Goal: Task Accomplishment & Management: Manage account settings

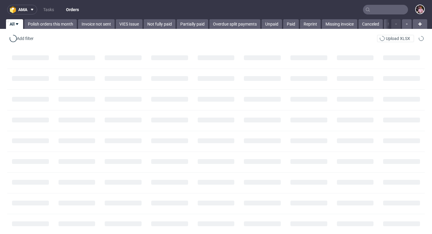
click at [382, 10] on input "text" at bounding box center [385, 10] width 45 height 10
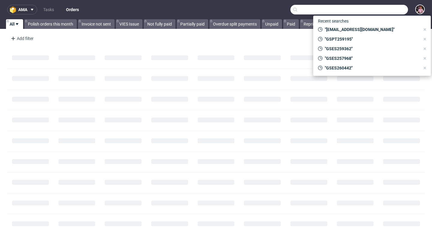
paste input "R774507146"
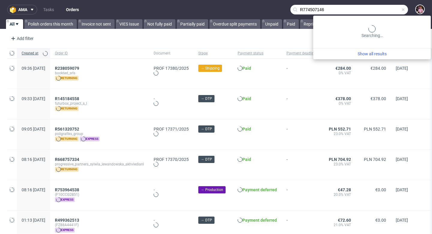
type input "R774507146"
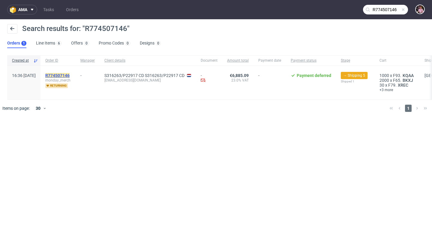
click at [67, 76] on mark "R774507146" at bounding box center [57, 75] width 24 height 5
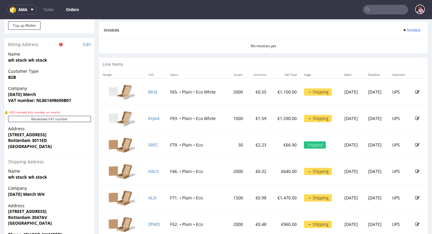
scroll to position [285, 0]
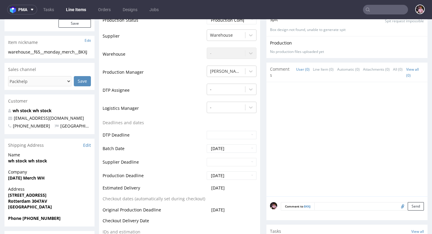
scroll to position [133, 0]
drag, startPoint x: 232, startPoint y: 186, endPoint x: 198, endPoint y: 186, distance: 34.2
click at [198, 186] on tr "Estimated Delivery 2025-08-11" at bounding box center [180, 188] width 154 height 11
click at [174, 170] on td "Production Deadline" at bounding box center [154, 177] width 103 height 14
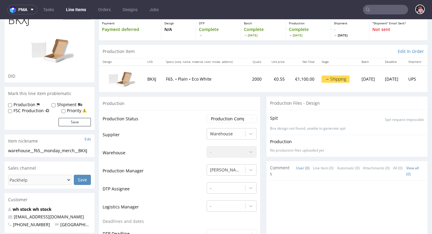
scroll to position [0, 0]
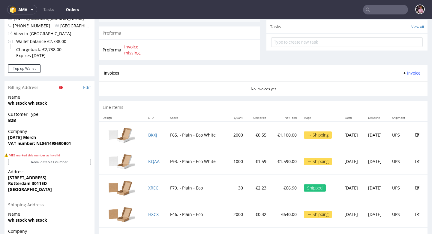
scroll to position [280, 0]
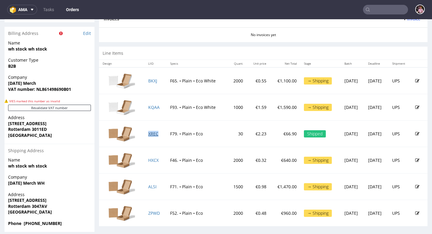
click at [149, 133] on link "XREC" at bounding box center [153, 134] width 10 height 6
click at [211, 98] on td "F93. • Plain • Eco White" at bounding box center [197, 107] width 61 height 26
click at [149, 186] on link "ALSI" at bounding box center [152, 186] width 8 height 6
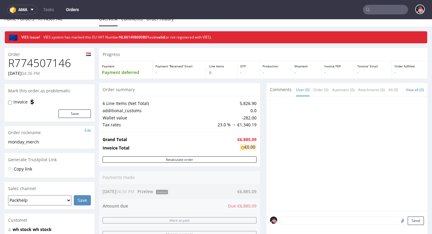
scroll to position [0, 0]
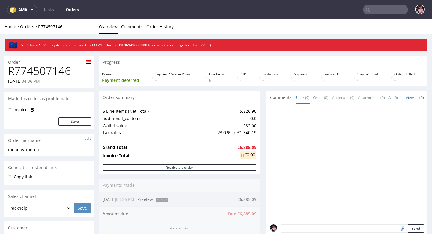
click at [39, 71] on h1 "R774507146" at bounding box center [49, 71] width 83 height 12
copy h1 "R774507146"
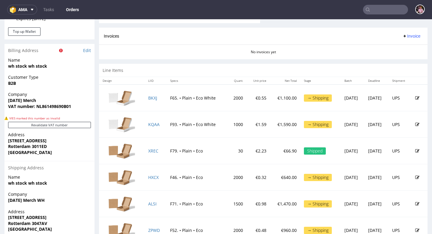
scroll to position [285, 0]
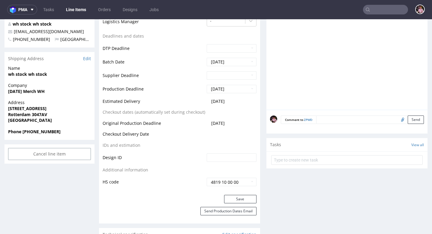
scroll to position [212, 0]
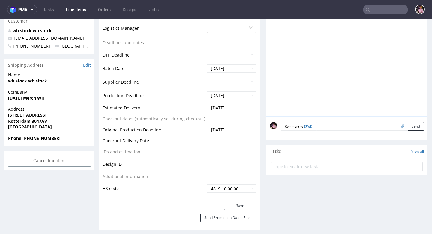
click at [380, 11] on input "text" at bounding box center [385, 10] width 45 height 10
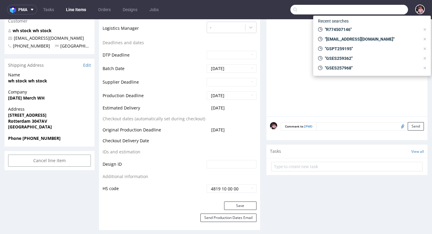
paste input "R651307546"
type input "R651307546"
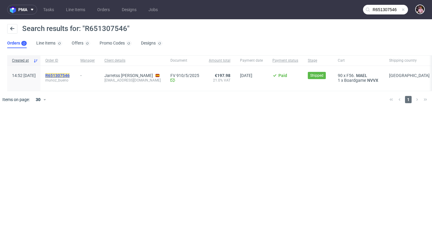
click at [70, 73] on mark "R651307546" at bounding box center [57, 75] width 24 height 5
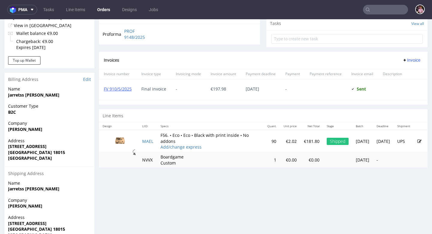
scroll to position [219, 0]
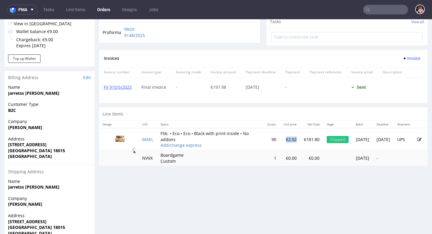
drag, startPoint x: 272, startPoint y: 144, endPoint x: 261, endPoint y: 143, distance: 11.4
click at [280, 143] on td "€2.02" at bounding box center [290, 139] width 20 height 22
click at [280, 145] on td "€2.02" at bounding box center [290, 139] width 20 height 22
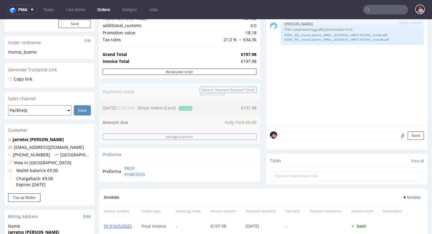
scroll to position [0, 0]
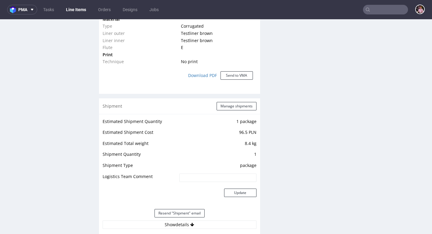
scroll to position [572, 0]
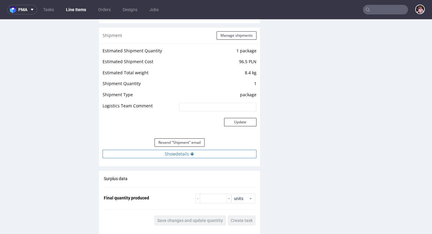
click at [198, 153] on button "Show details" at bounding box center [180, 153] width 154 height 8
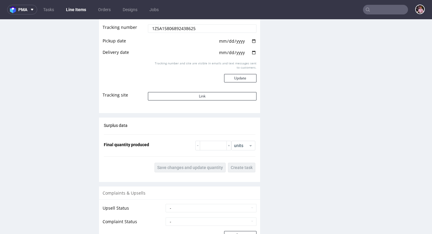
scroll to position [739, 0]
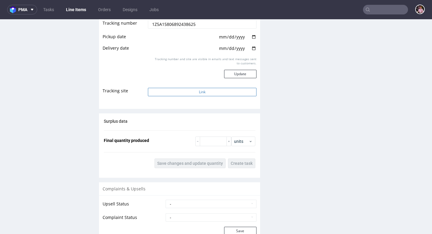
click at [207, 94] on button "Link" at bounding box center [202, 92] width 108 height 8
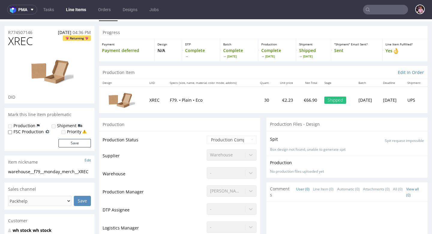
scroll to position [17, 0]
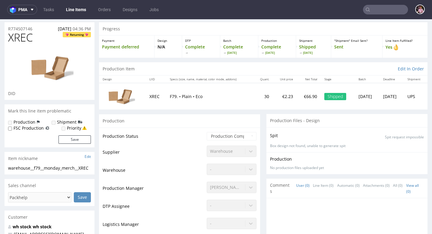
click at [391, 9] on input "text" at bounding box center [385, 10] width 45 height 10
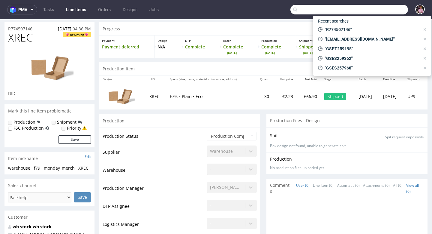
paste input "kennethk2014@gmail.com"
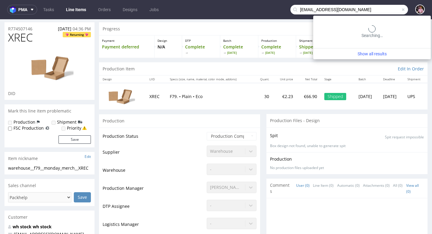
type input "kennethk2014@gmail.com"
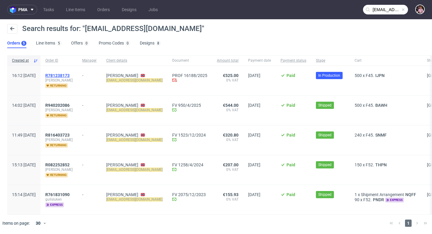
click at [70, 75] on span "R781238173" at bounding box center [57, 75] width 24 height 5
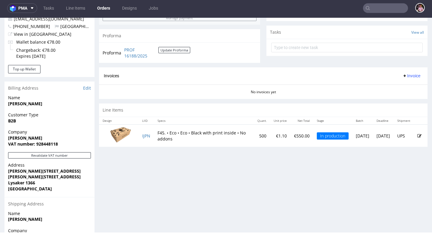
scroll to position [223, 0]
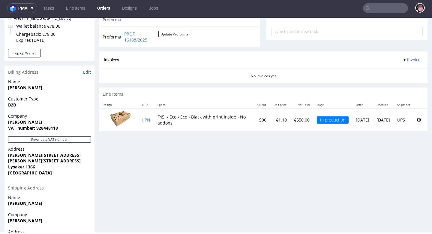
click at [85, 71] on link "Edit" at bounding box center [87, 72] width 8 height 6
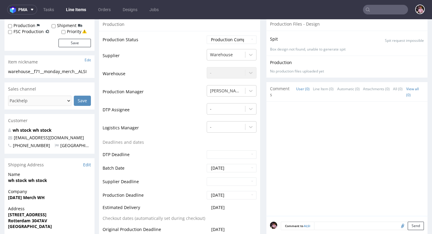
scroll to position [115, 0]
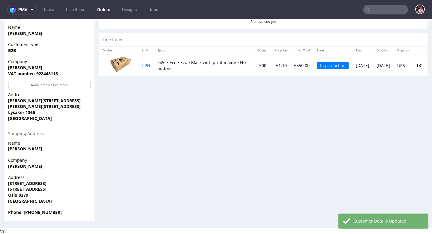
scroll to position [2, 0]
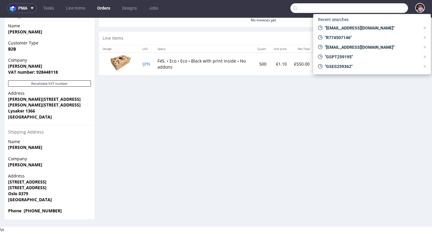
click at [381, 8] on input "text" at bounding box center [350, 8] width 118 height 10
paste input "GSES265007"
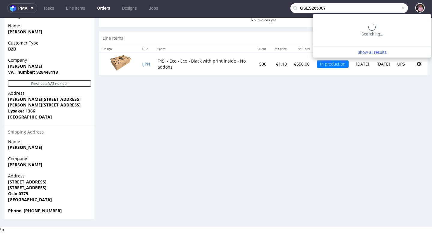
type input "GSES265007"
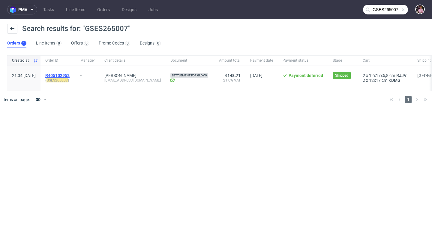
click at [70, 75] on span "R405102952" at bounding box center [57, 75] width 24 height 5
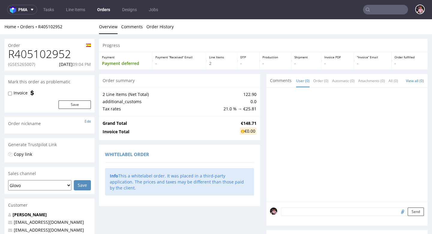
scroll to position [195, 0]
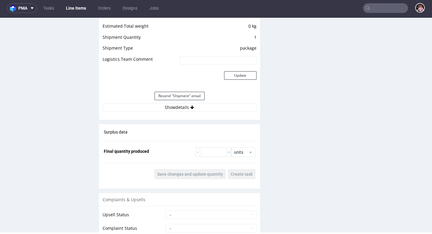
scroll to position [655, 0]
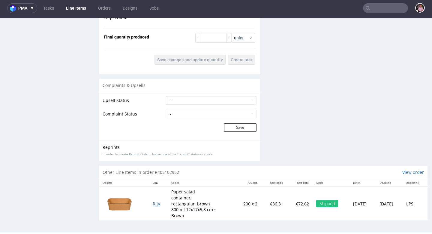
click at [154, 204] on span "RJJV" at bounding box center [157, 204] width 8 height 6
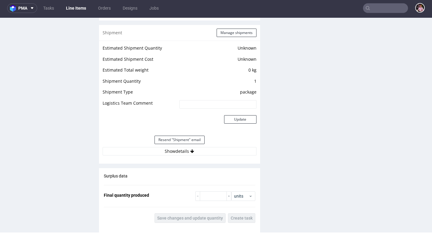
scroll to position [503, 0]
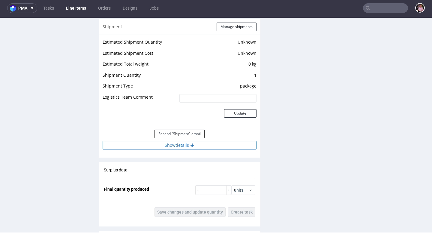
click at [193, 142] on button "Show details" at bounding box center [180, 145] width 154 height 8
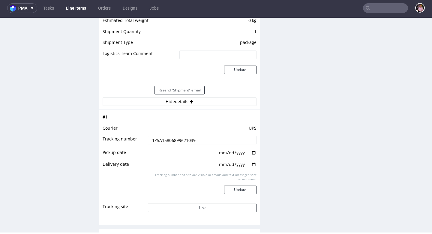
scroll to position [564, 0]
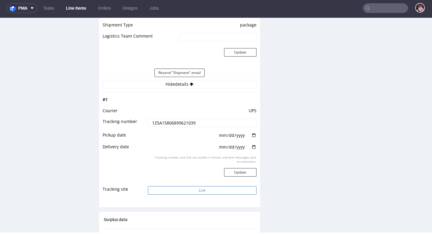
click at [217, 189] on button "Link" at bounding box center [202, 190] width 108 height 8
click at [379, 8] on input "text" at bounding box center [385, 8] width 45 height 10
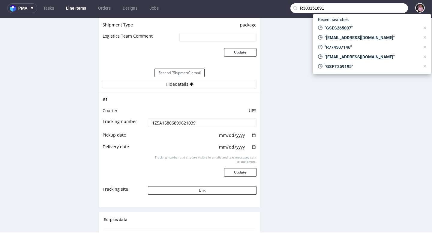
type input "R303151691"
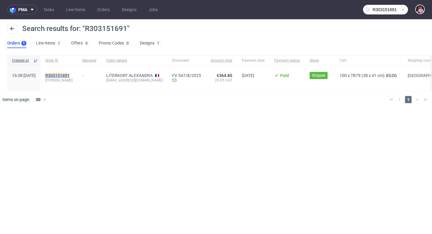
click at [70, 76] on mark "R303151691" at bounding box center [57, 75] width 24 height 5
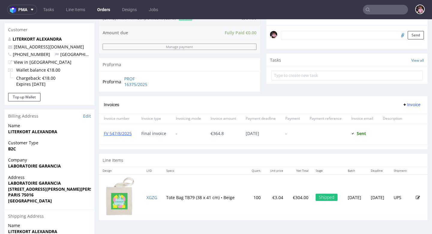
scroll to position [258, 0]
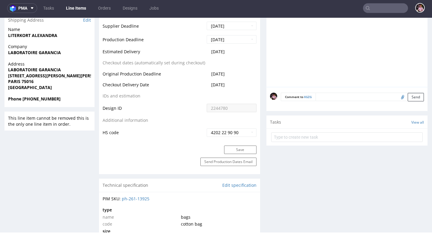
scroll to position [284, 0]
drag, startPoint x: 233, startPoint y: 86, endPoint x: 212, endPoint y: 86, distance: 21.6
click at [212, 86] on td "2025-08-19" at bounding box center [230, 87] width 51 height 11
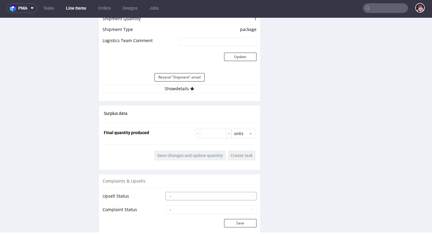
scroll to position [665, 0]
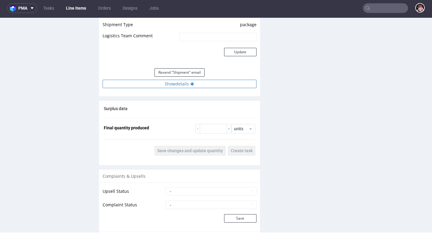
click at [199, 85] on button "Show details" at bounding box center [180, 84] width 154 height 8
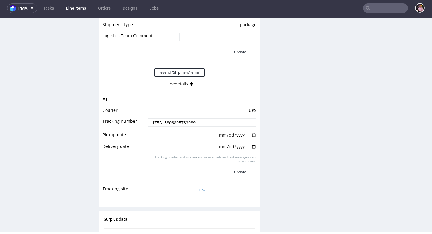
click at [193, 193] on button "Link" at bounding box center [202, 190] width 108 height 8
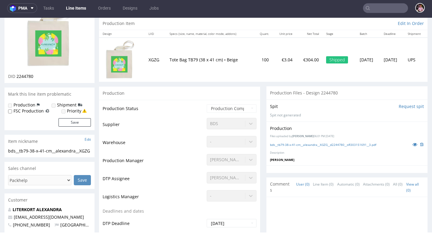
scroll to position [61, 0]
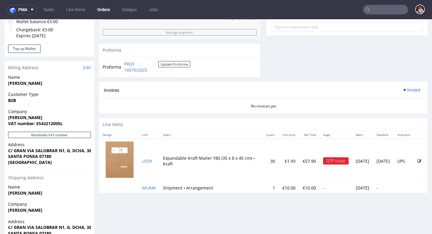
scroll to position [261, 0]
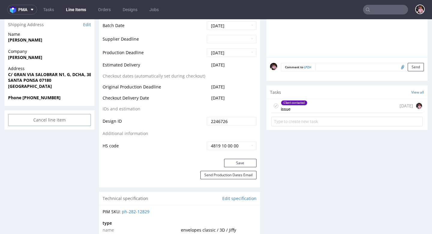
scroll to position [290, 0]
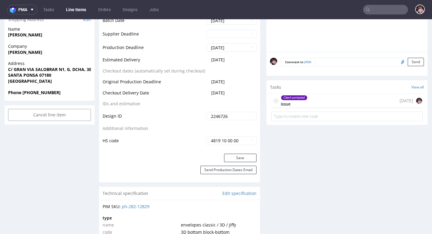
click at [324, 104] on div "Client contacted issue 6 days ago" at bounding box center [347, 101] width 152 height 14
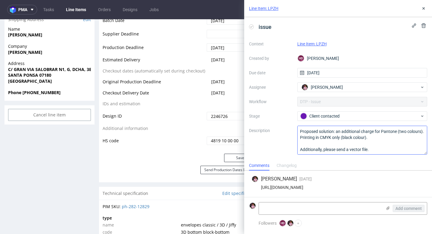
scroll to position [19, 0]
click at [387, 208] on use at bounding box center [388, 208] width 3 height 4
click at [0, 0] on input "file" at bounding box center [0, 0] width 0 height 0
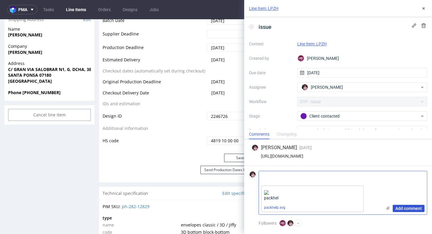
click at [413, 210] on span "Add comment" at bounding box center [409, 208] width 26 height 4
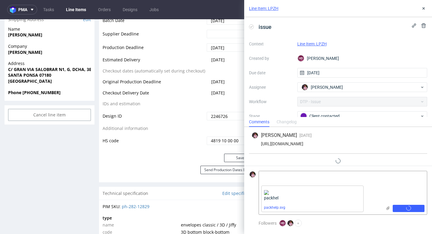
scroll to position [10, 0]
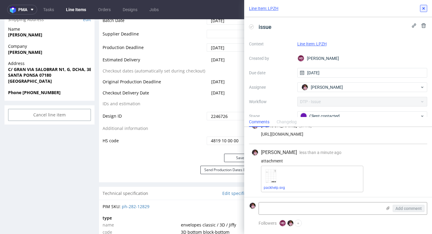
click at [424, 8] on use at bounding box center [424, 8] width 2 height 2
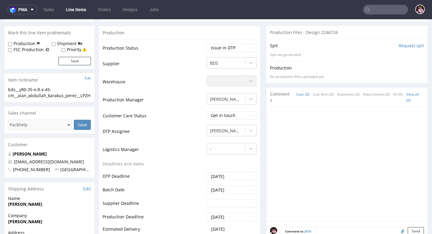
scroll to position [118, 0]
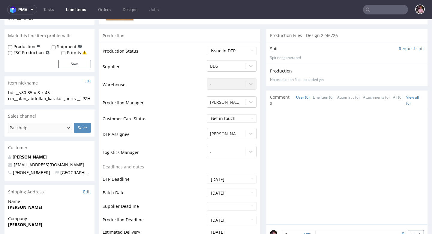
click at [222, 46] on td "Waiting for Artwork Waiting for Diecut Waiting for Mockup Waiting for DTP Waiti…" at bounding box center [230, 53] width 51 height 14
click at [222, 54] on select "Waiting for Artwork Waiting for Diecut Waiting for Mockup Waiting for DTP Waiti…" at bounding box center [232, 51] width 50 height 8
select select "back_for_dtp"
click at [207, 47] on select "Waiting for Artwork Waiting for Diecut Waiting for Mockup Waiting for DTP Waiti…" at bounding box center [232, 51] width 50 height 8
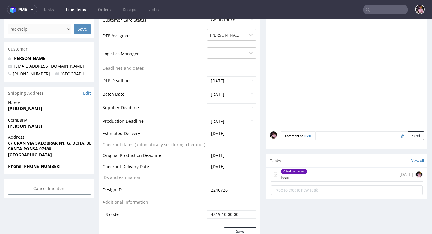
scroll to position [264, 0]
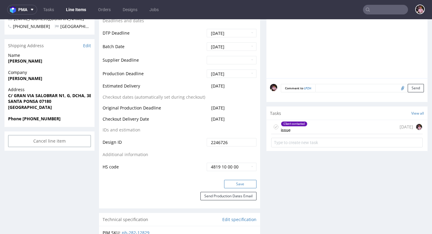
click at [229, 182] on button "Save" at bounding box center [240, 184] width 32 height 8
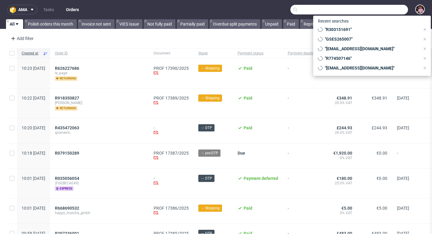
click at [382, 10] on input "text" at bounding box center [350, 10] width 118 height 10
paste input "R124500834"
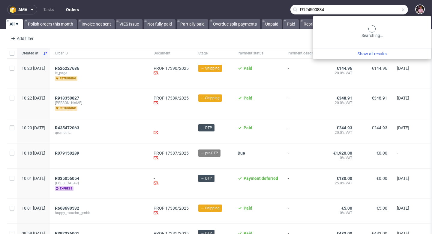
type input "R124500834"
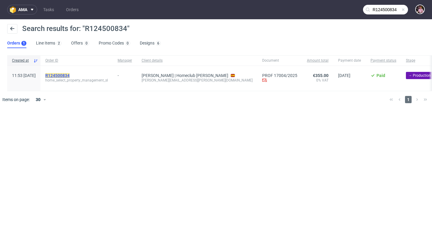
click at [65, 74] on mark "R124500834" at bounding box center [57, 75] width 24 height 5
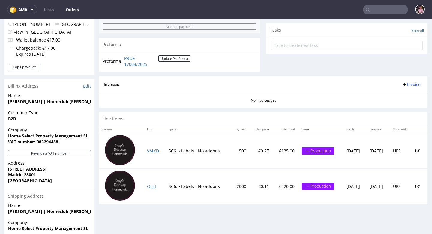
scroll to position [223, 0]
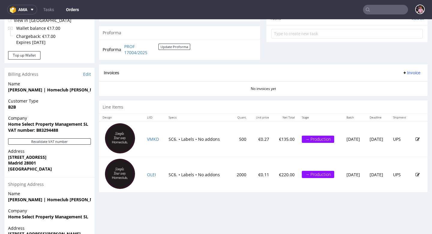
click at [385, 11] on input "text" at bounding box center [385, 10] width 45 height 10
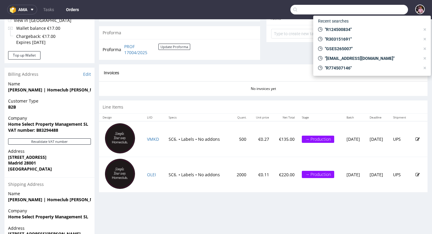
paste input "R037952043"
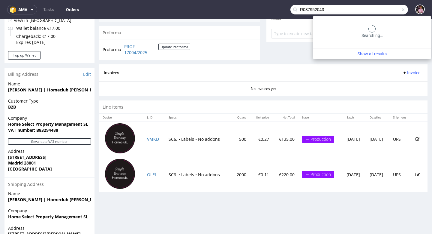
type input "R037952043"
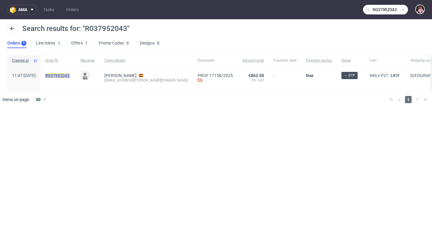
click at [68, 74] on mark "R037952043" at bounding box center [57, 75] width 24 height 5
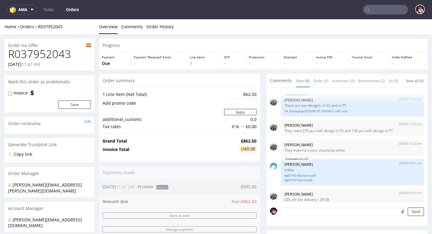
scroll to position [26, 0]
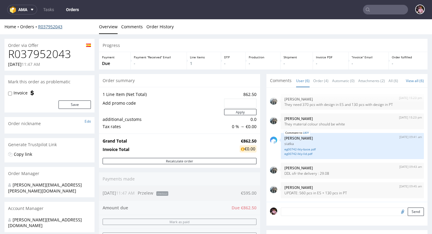
click at [50, 27] on link "R037952043" at bounding box center [50, 27] width 24 height 6
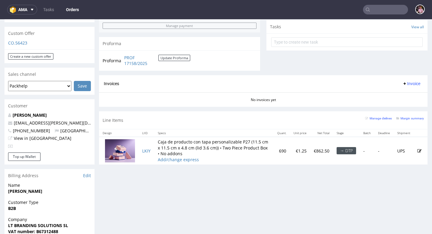
scroll to position [234, 0]
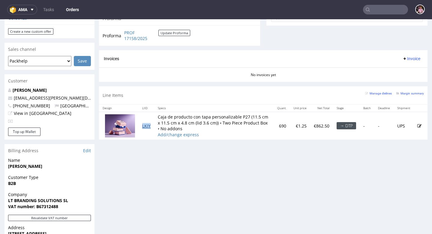
click at [147, 127] on link "LKIY" at bounding box center [146, 126] width 8 height 6
click at [395, 10] on input "text" at bounding box center [385, 10] width 45 height 10
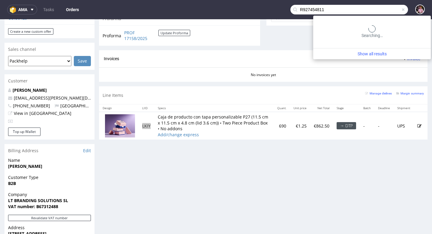
type input "R927454811"
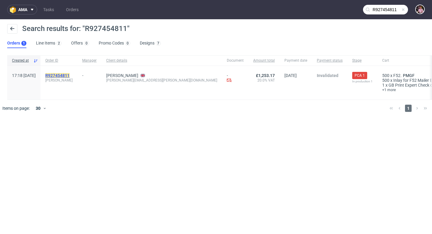
click at [70, 75] on mark "R927454811" at bounding box center [57, 75] width 24 height 5
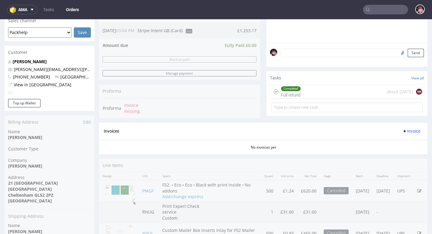
scroll to position [209, 0]
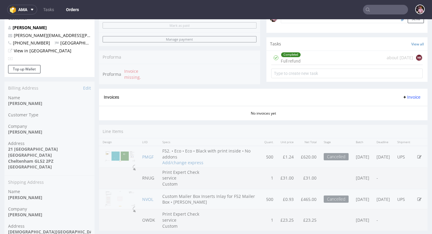
click at [341, 65] on div "Completed Full refund about 2 months ago NK" at bounding box center [347, 58] width 152 height 14
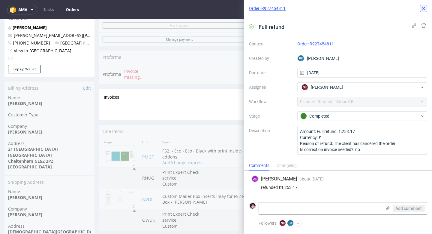
click at [424, 7] on icon at bounding box center [423, 8] width 5 height 5
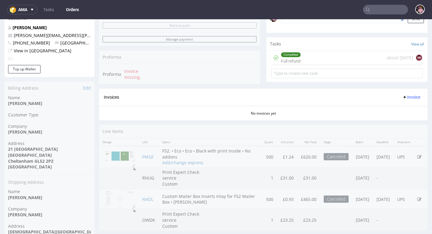
click at [380, 13] on input "text" at bounding box center [385, 10] width 45 height 10
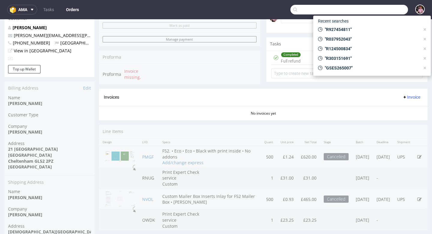
paste input "R004323873"
type input "R004323873"
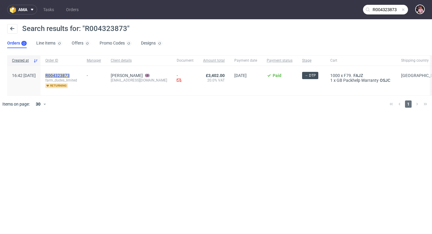
click at [70, 74] on mark "R004323873" at bounding box center [57, 75] width 24 height 5
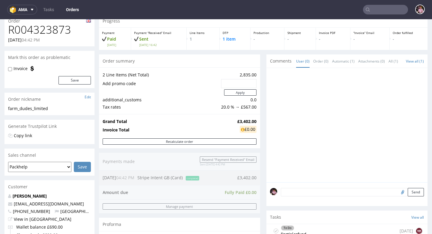
scroll to position [25, 0]
click at [230, 83] on input "text" at bounding box center [238, 83] width 27 height 8
paste input "7ce32e66"
type input "7ce32e66"
click at [237, 92] on button "Apply" at bounding box center [240, 92] width 32 height 6
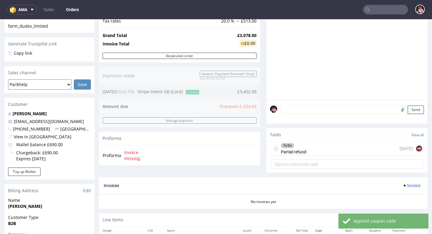
scroll to position [107, 0]
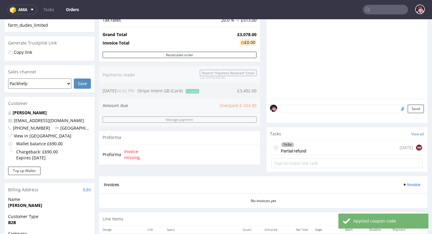
click at [316, 152] on div "To Do Partial refund today NK" at bounding box center [347, 147] width 152 height 14
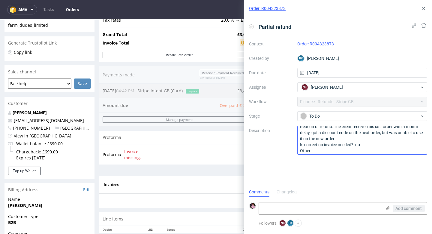
scroll to position [19, 0]
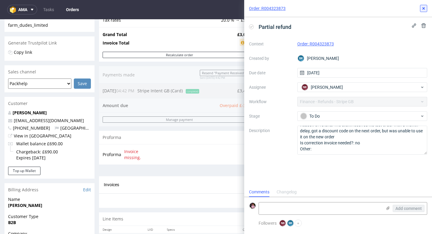
click at [425, 10] on icon at bounding box center [423, 8] width 5 height 5
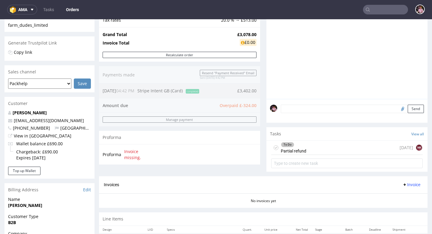
click at [382, 10] on input "text" at bounding box center [385, 10] width 45 height 10
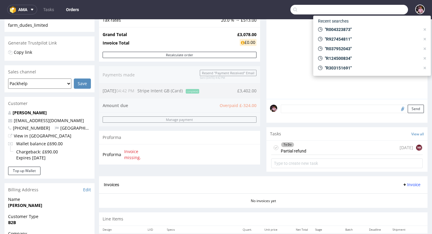
paste input "GSES262267"
type input "GSES262267"
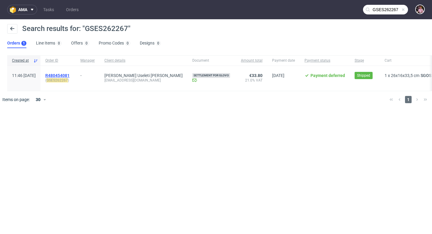
click at [70, 76] on span "R480454081" at bounding box center [57, 75] width 24 height 5
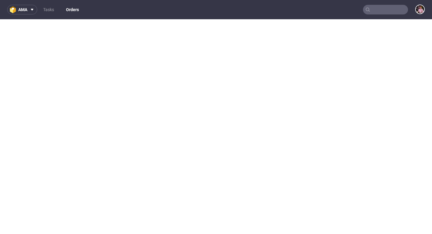
click at [383, 6] on input "text" at bounding box center [385, 10] width 45 height 10
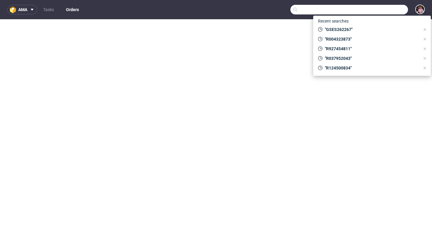
paste input "GSES262267"
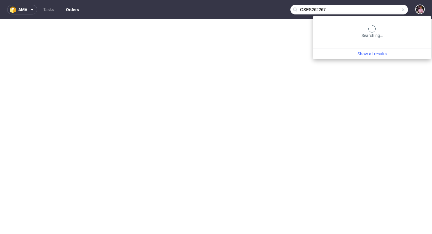
type input "GSES262267"
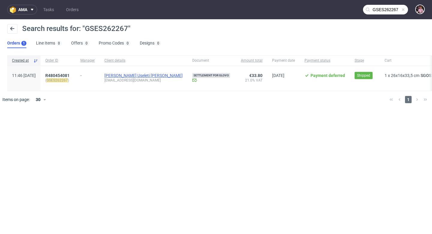
click at [137, 74] on link "[PERSON_NAME] Useleti [PERSON_NAME]" at bounding box center [143, 75] width 78 height 5
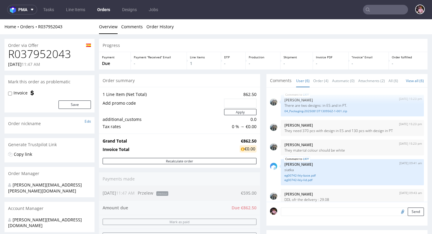
scroll to position [26, 0]
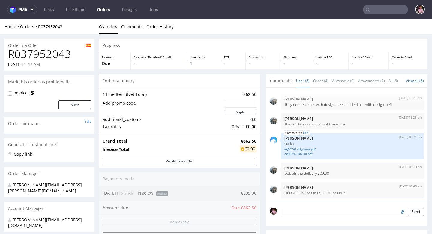
click at [385, 12] on input "text" at bounding box center [385, 10] width 45 height 10
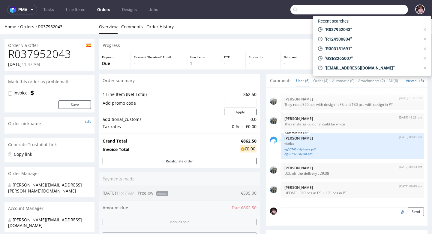
paste input "GSES262267"
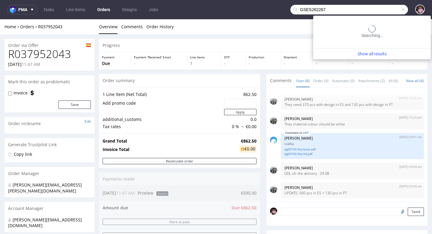
type input "GSES262267"
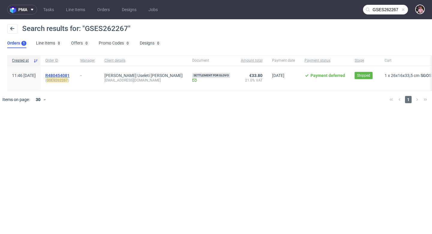
click at [70, 77] on span "R480454081" at bounding box center [57, 75] width 24 height 5
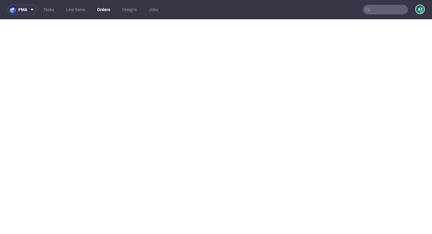
click at [378, 11] on input "text" at bounding box center [385, 10] width 45 height 10
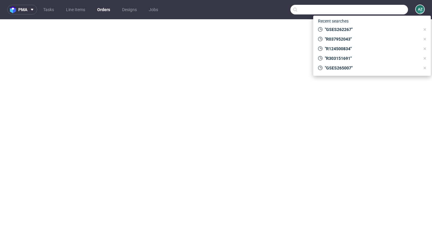
paste input "GSES262267"
type input "GSES262267"
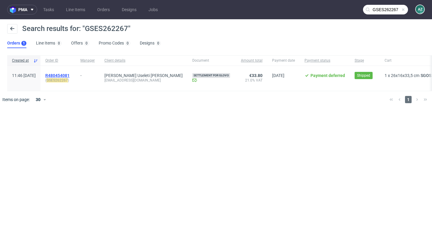
click at [70, 74] on span "R480454081" at bounding box center [57, 75] width 24 height 5
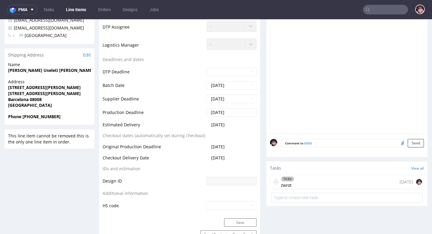
scroll to position [186, 0]
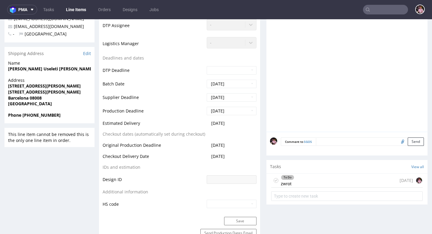
click at [355, 177] on div "To Do zwrot [DATE]" at bounding box center [347, 180] width 152 height 14
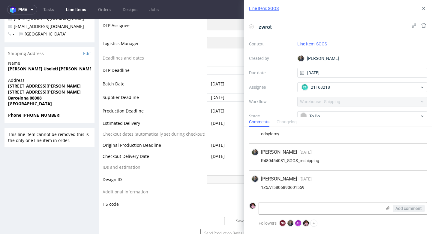
scroll to position [51, 0]
click at [281, 185] on div "1Z5A15806890601559" at bounding box center [338, 187] width 173 height 5
copy div "1Z5A15806890601559"
click at [424, 9] on icon at bounding box center [423, 8] width 5 height 5
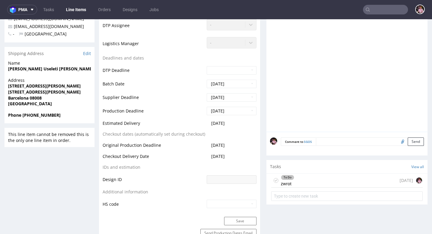
click at [392, 8] on input "text" at bounding box center [385, 10] width 45 height 10
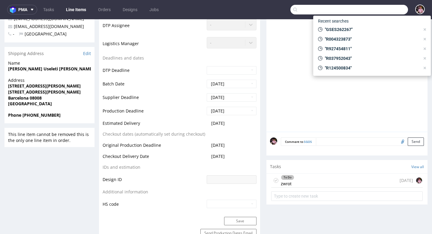
paste input "R776106695"
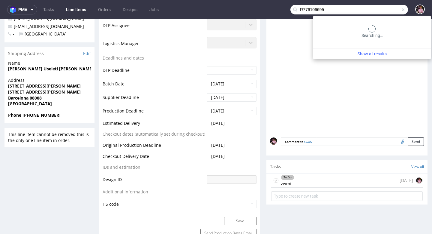
type input "R776106695"
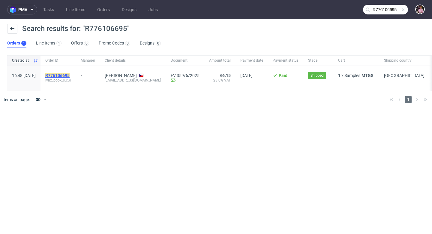
click at [70, 77] on mark "R776106695" at bounding box center [57, 75] width 24 height 5
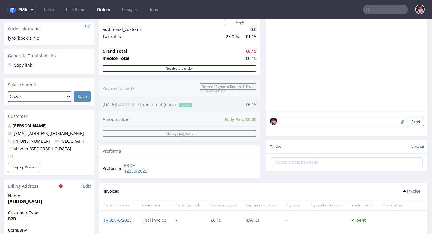
scroll to position [0, 0]
click at [302, 167] on input "text" at bounding box center [347, 162] width 152 height 10
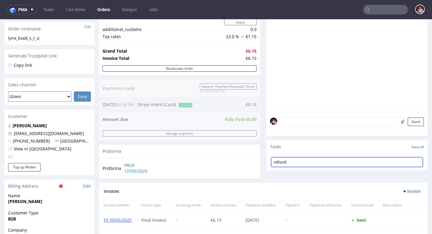
type input "refund"
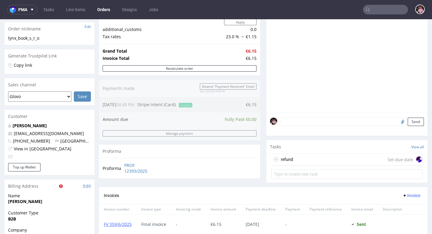
click at [307, 165] on div "refund Set due date" at bounding box center [347, 159] width 152 height 12
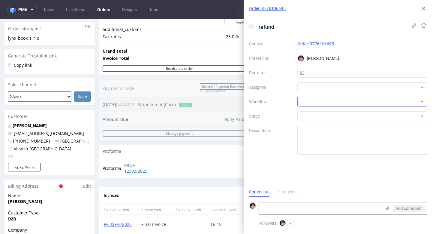
scroll to position [5, 0]
click at [317, 70] on input "text" at bounding box center [362, 73] width 130 height 10
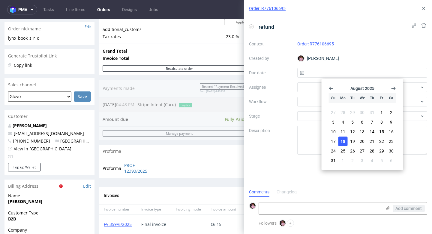
click at [347, 139] on button "18" at bounding box center [343, 141] width 9 height 10
type input "[DATE]"
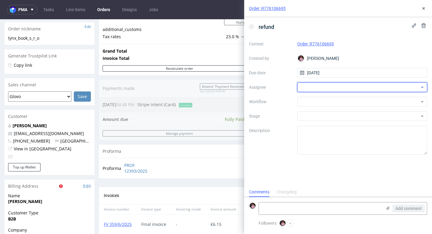
click at [318, 86] on div at bounding box center [362, 87] width 130 height 10
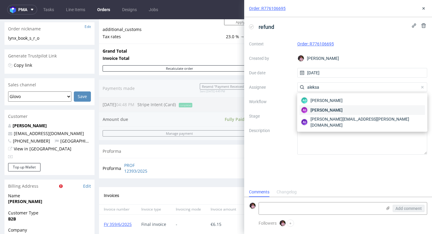
type input "aleksa"
click at [337, 108] on span "[PERSON_NAME]" at bounding box center [327, 110] width 32 height 6
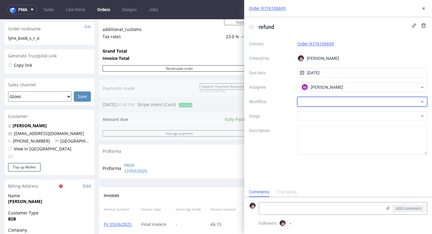
click at [327, 101] on div at bounding box center [362, 102] width 130 height 10
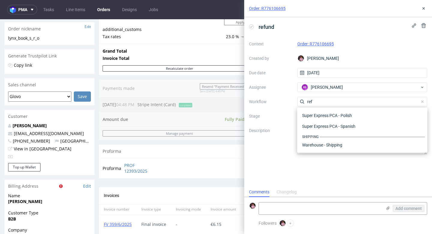
scroll to position [32, 0]
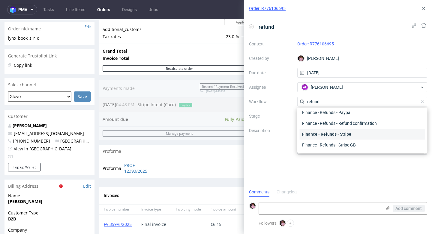
type input "refund"
click at [344, 134] on div "Finance - Refunds - Stripe" at bounding box center [362, 133] width 125 height 11
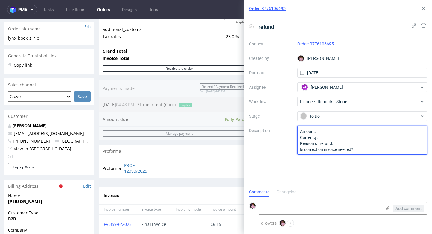
click at [328, 129] on textarea "Amount: Currency: Reason of refund: Is correction invoice needed?: Other:" at bounding box center [362, 139] width 130 height 29
click at [336, 134] on textarea "Amount: Currency: Reason of refund: Is correction invoice needed?: Other:" at bounding box center [362, 139] width 130 height 29
click at [351, 141] on textarea "Amount: Currency: Reason of refund: Is correction invoice needed?: Other:" at bounding box center [362, 139] width 130 height 29
click at [366, 142] on textarea "Amount: Currency: Reason of refund: Is correction invoice needed?: Other:" at bounding box center [362, 139] width 130 height 29
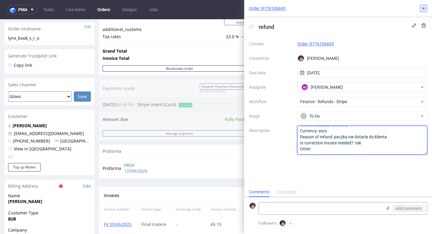
type textarea "Amount: cale zamowienie Currency: euro Reason of refund: paczka nie dotarla do …"
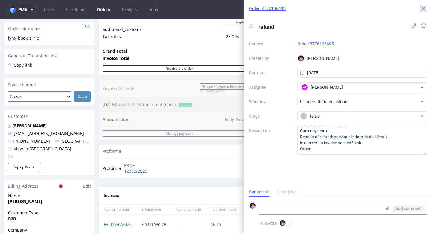
click at [427, 7] on button at bounding box center [423, 8] width 7 height 7
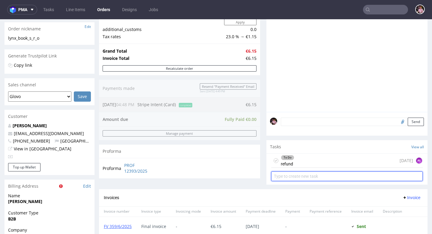
click at [315, 179] on input "text" at bounding box center [347, 176] width 152 height 10
type input "correction invoice"
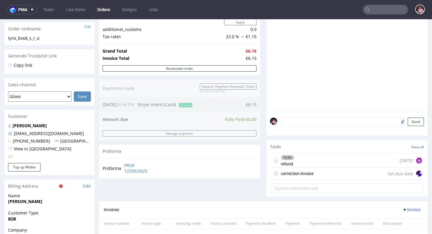
click at [314, 177] on div "correction invoice Set due date" at bounding box center [347, 173] width 152 height 12
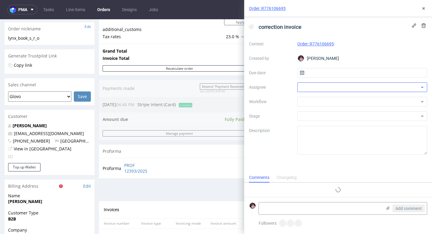
scroll to position [5, 0]
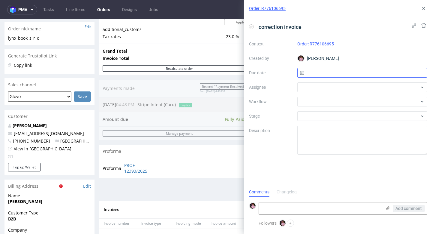
click at [322, 74] on input "text" at bounding box center [362, 73] width 130 height 10
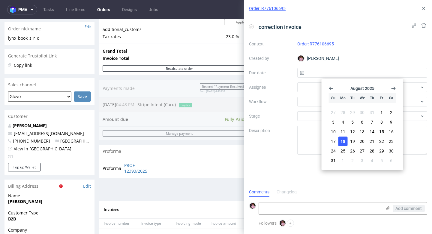
click at [345, 140] on span "18" at bounding box center [343, 141] width 5 height 6
type input "18/08/2025"
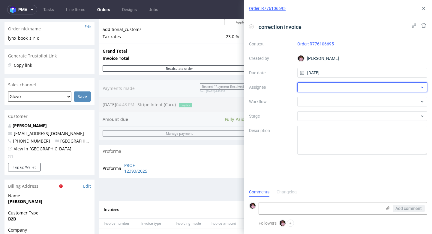
click at [314, 87] on div at bounding box center [362, 87] width 130 height 10
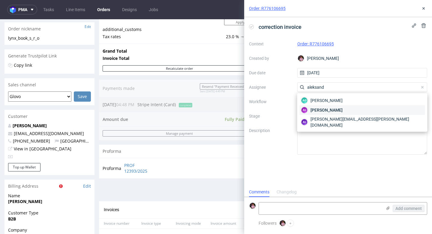
type input "aleksand"
click at [329, 109] on span "[PERSON_NAME]" at bounding box center [327, 110] width 32 height 6
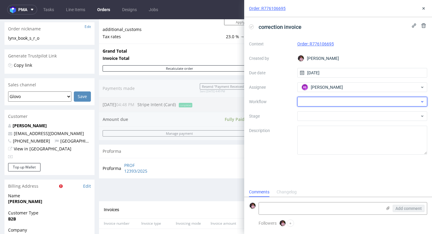
click at [321, 104] on div at bounding box center [362, 102] width 130 height 10
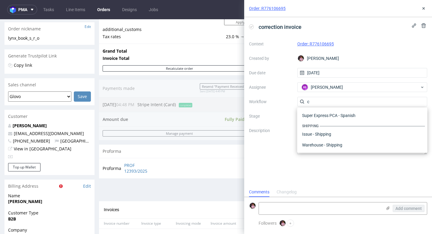
scroll to position [0, 0]
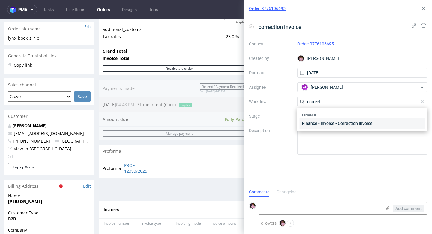
type input "correct"
click at [324, 125] on div "Finance - Invoice - Correction Invoice" at bounding box center [362, 123] width 125 height 11
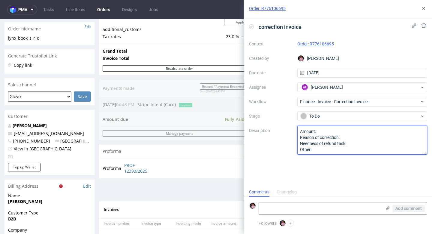
click at [327, 129] on textarea "Amount: Reason of correction: Needness of refund task: Other:" at bounding box center [362, 139] width 130 height 29
type textarea "Amount: jak w refundzie Reason of correction: Needness of refund task: Other:"
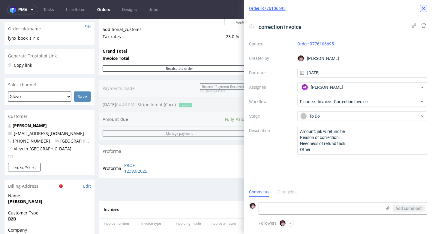
click at [423, 9] on icon at bounding box center [423, 8] width 5 height 5
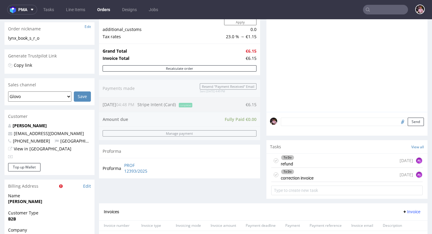
click at [381, 9] on input "text" at bounding box center [385, 10] width 45 height 10
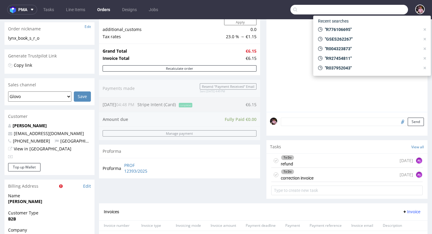
paste input "R121175742"
type input "R121175742"
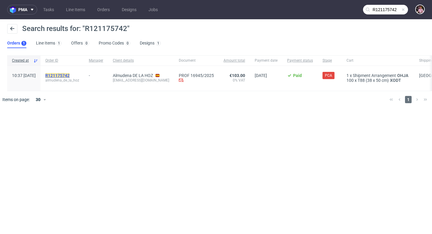
click at [70, 74] on mark "R121175742" at bounding box center [57, 75] width 24 height 5
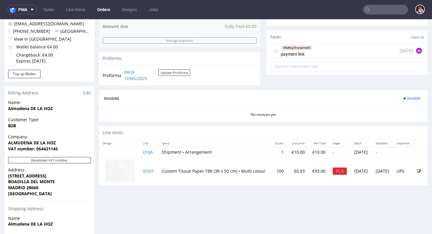
scroll to position [222, 0]
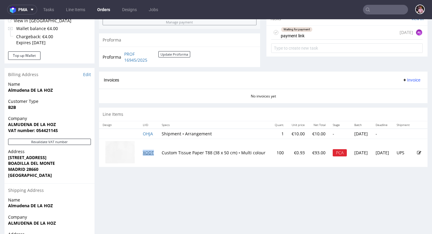
click at [148, 152] on link "XODT" at bounding box center [148, 152] width 11 height 6
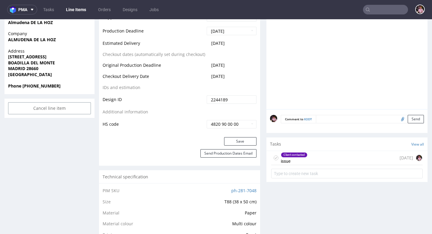
scroll to position [305, 0]
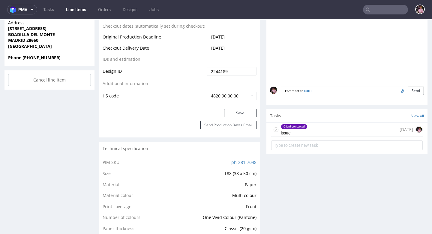
click at [335, 129] on div "Client contacted issue [DATE]" at bounding box center [347, 129] width 152 height 14
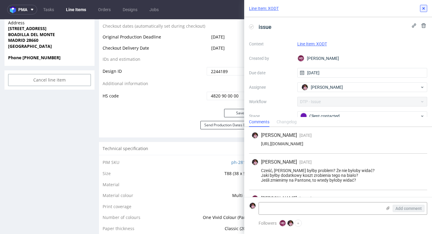
click at [423, 9] on icon at bounding box center [423, 8] width 5 height 5
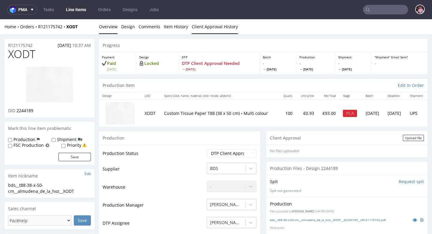
click at [220, 24] on link "Client Approval History" at bounding box center [215, 26] width 46 height 15
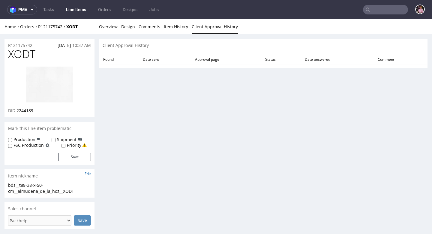
click at [385, 12] on input "text" at bounding box center [385, 10] width 45 height 10
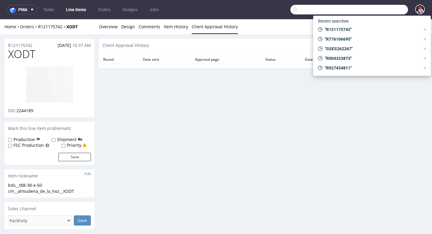
paste input "R004323873"
type input "R004323873"
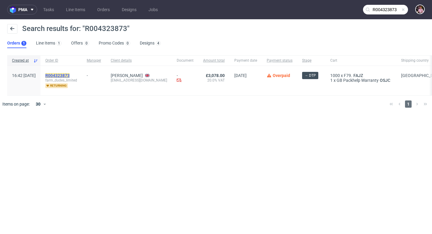
click at [70, 74] on mark "R004323873" at bounding box center [57, 75] width 24 height 5
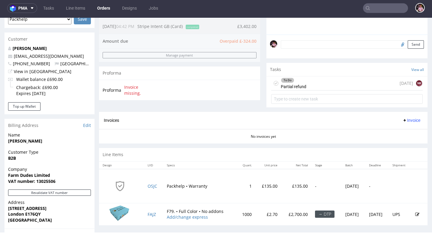
scroll to position [170, 0]
click at [52, 4] on link "Tasks" at bounding box center [49, 8] width 18 height 10
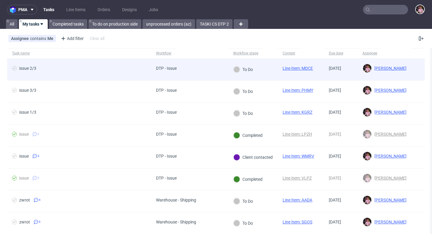
scroll to position [150, 0]
click at [265, 70] on div "To Do" at bounding box center [253, 70] width 50 height 22
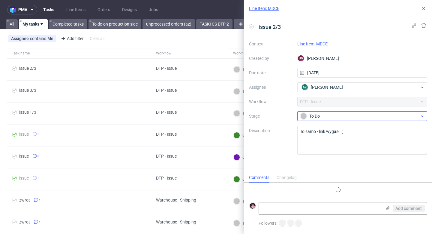
scroll to position [5, 0]
click at [320, 119] on div "To Do" at bounding box center [359, 116] width 119 height 7
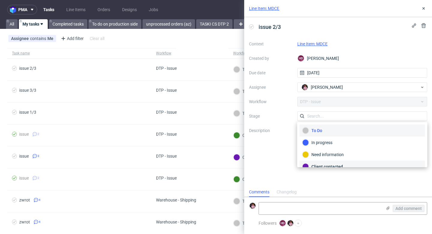
click at [328, 164] on div "Client contacted" at bounding box center [363, 166] width 120 height 7
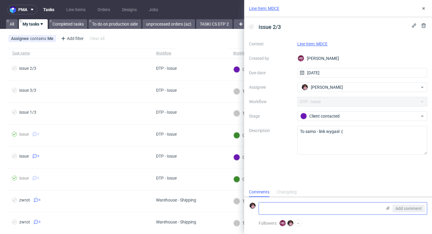
click at [312, 211] on textarea at bounding box center [320, 208] width 123 height 12
paste textarea "https://app-eu1.hubspot.com/contacts/25600958/record/0-1/395509141715/"
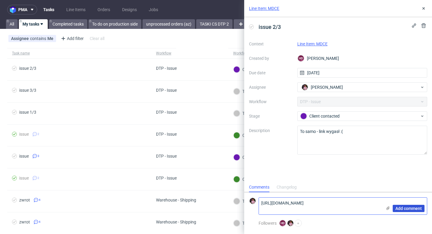
type textarea "https://app-eu1.hubspot.com/contacts/25600958/record/0-1/395509141715/"
click at [400, 205] on button "Add comment" at bounding box center [409, 207] width 32 height 7
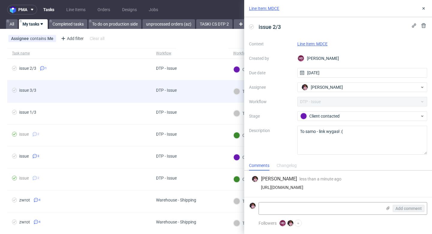
click at [223, 91] on div "DTP - Issue" at bounding box center [189, 91] width 77 height 22
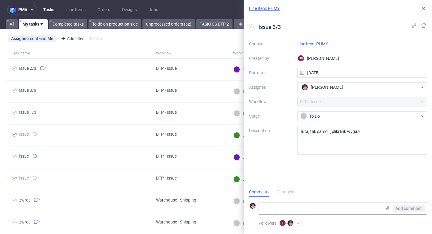
scroll to position [5, 0]
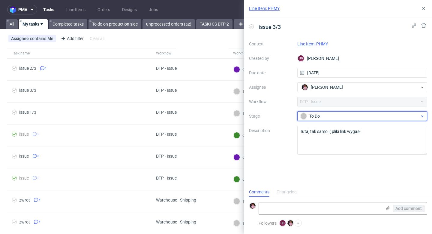
click at [310, 114] on div "To Do" at bounding box center [359, 116] width 119 height 7
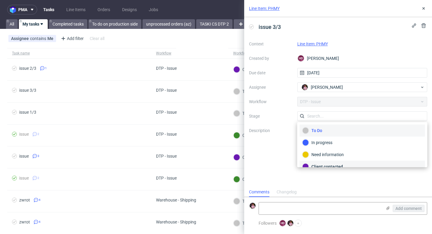
click at [324, 162] on div "Client contacted" at bounding box center [362, 166] width 125 height 12
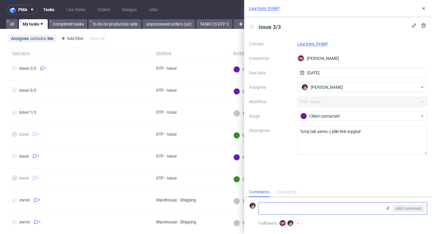
click at [323, 205] on textarea at bounding box center [320, 208] width 123 height 12
paste textarea "https://app-eu1.hubspot.com/contacts/25600958/record/0-1/395509141715/"
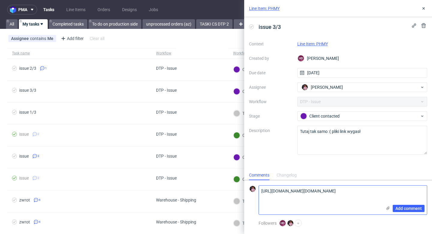
scroll to position [0, 0]
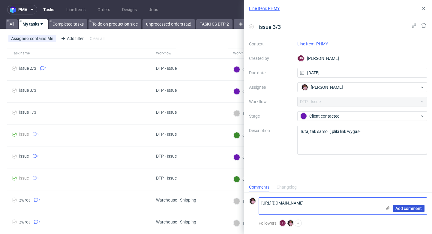
type textarea "https://app-eu1.hubspot.com/contacts/25600958/record/0-1/395509141715/"
click at [418, 206] on span "Add comment" at bounding box center [409, 208] width 26 height 4
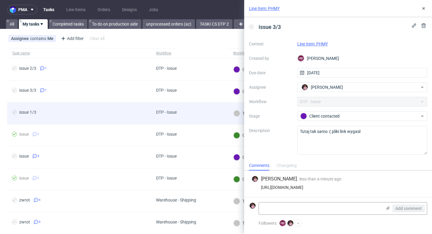
click at [226, 114] on div "DTP - Issue" at bounding box center [189, 113] width 77 height 22
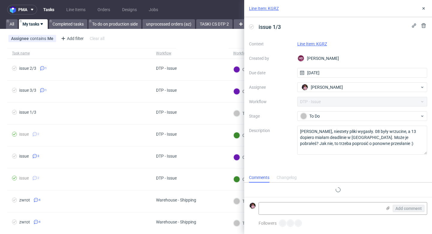
scroll to position [5, 0]
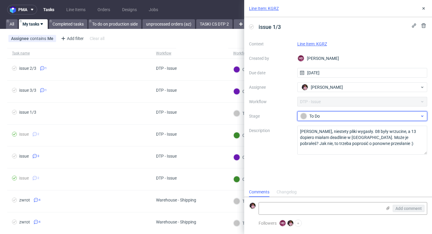
click at [317, 114] on div "To Do" at bounding box center [359, 116] width 119 height 7
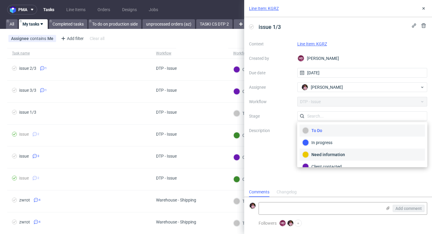
click at [333, 159] on div "Need information" at bounding box center [362, 154] width 125 height 12
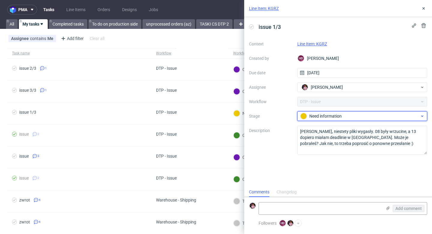
click at [318, 111] on div "Need information" at bounding box center [362, 116] width 130 height 10
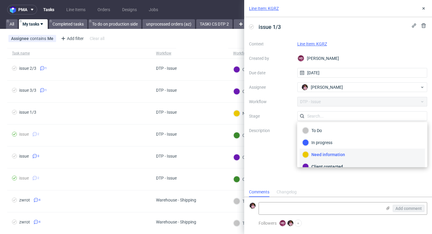
click at [319, 163] on div "Client contacted" at bounding box center [363, 166] width 120 height 7
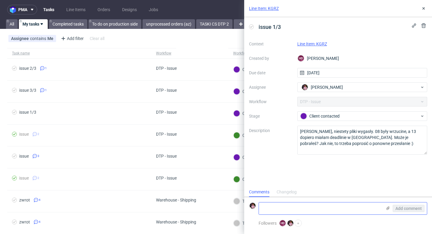
click at [322, 209] on textarea at bounding box center [320, 208] width 123 height 12
paste textarea "https://app-eu1.hubspot.com/contacts/25600958/record/0-1/395509141715/"
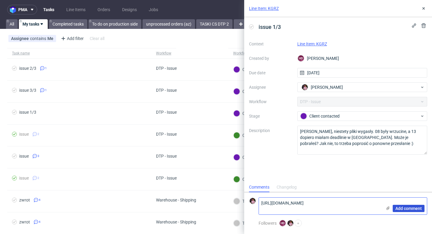
type textarea "https://app-eu1.hubspot.com/contacts/25600958/record/0-1/395509141715/"
click at [407, 211] on button "Add comment" at bounding box center [409, 207] width 32 height 7
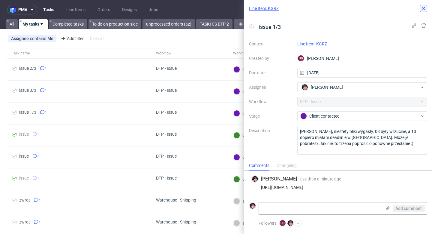
click at [422, 7] on icon at bounding box center [423, 8] width 5 height 5
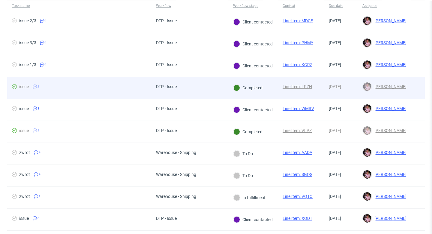
scroll to position [53, 0]
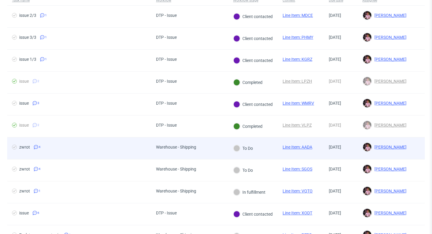
click at [191, 152] on div "Warehouse - Shipping" at bounding box center [176, 148] width 50 height 22
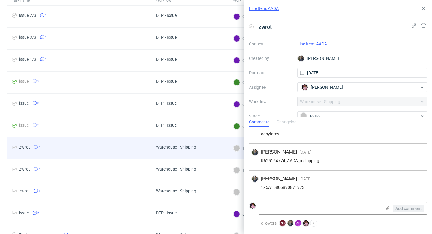
scroll to position [51, 0]
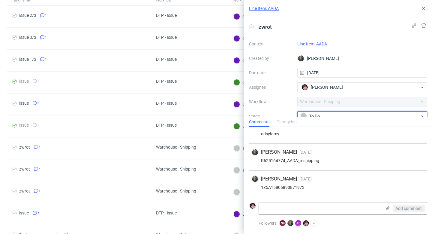
click at [315, 113] on div "To Do" at bounding box center [359, 116] width 119 height 7
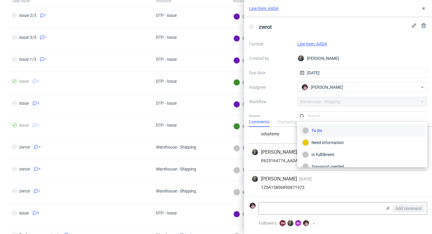
scroll to position [4, 0]
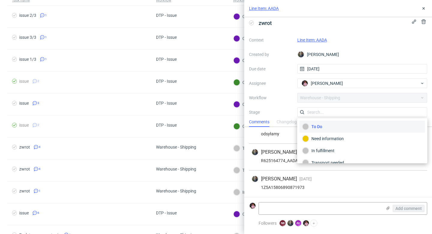
click at [402, 53] on div "Maciej Sobola" at bounding box center [362, 55] width 130 height 10
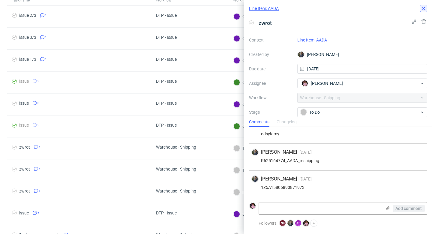
click at [422, 10] on icon at bounding box center [423, 8] width 5 height 5
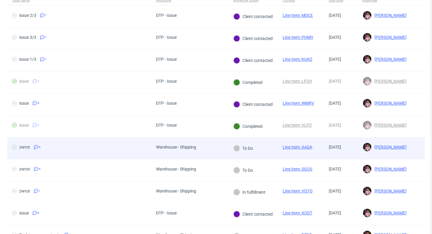
click at [159, 148] on div "Warehouse - Shipping" at bounding box center [176, 146] width 40 height 5
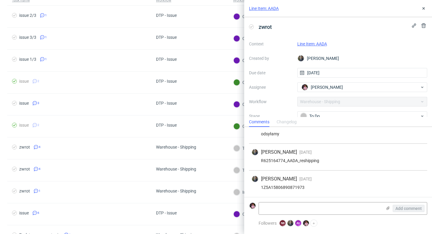
scroll to position [51, 0]
click at [314, 44] on link "Line Item: AADA" at bounding box center [312, 43] width 30 height 5
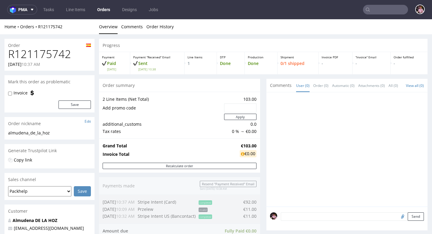
scroll to position [5, 0]
click at [46, 10] on link "Tasks" at bounding box center [49, 10] width 18 height 10
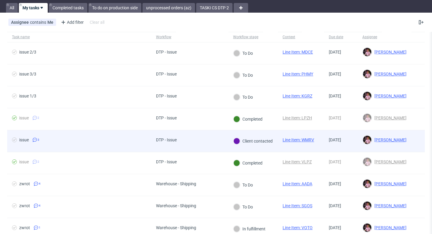
scroll to position [10, 0]
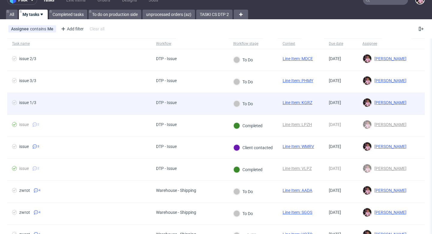
click at [176, 100] on div "DTP - Issue" at bounding box center [166, 104] width 30 height 22
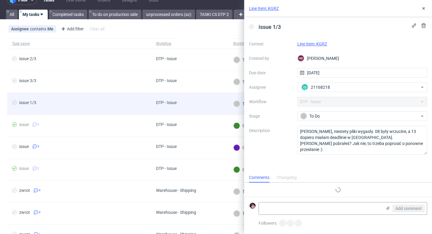
scroll to position [5, 0]
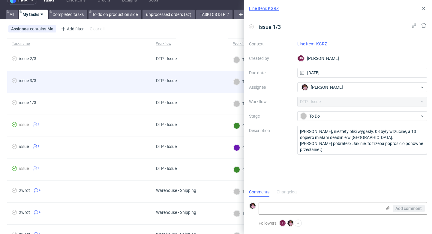
click at [174, 75] on div "DTP - Issue" at bounding box center [166, 82] width 30 height 22
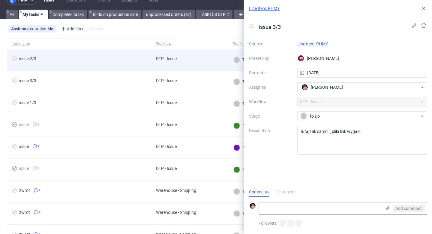
scroll to position [5, 0]
click at [179, 53] on div "DTP - Issue" at bounding box center [166, 60] width 30 height 22
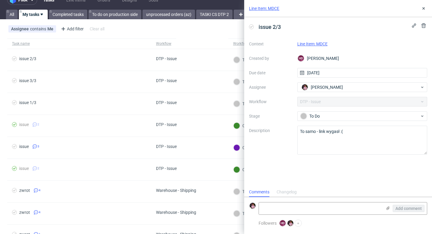
click at [315, 44] on link "Line Item: MDCE" at bounding box center [312, 43] width 30 height 5
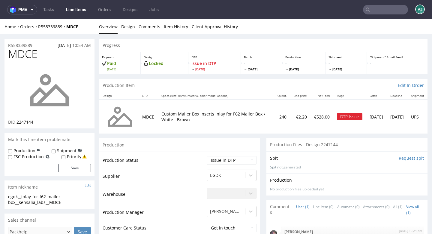
click at [48, 29] on div "Home Orders R558339889 MDCE" at bounding box center [50, 27] width 90 height 6
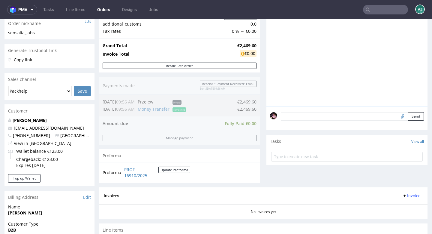
scroll to position [102, 0]
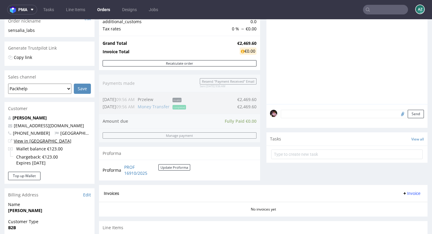
click at [30, 141] on link "View in Hubspot" at bounding box center [43, 141] width 58 height 6
click at [47, 11] on link "Tasks" at bounding box center [49, 10] width 18 height 10
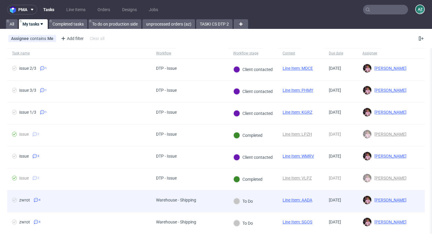
scroll to position [17, 0]
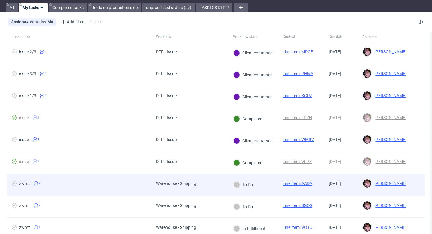
click at [229, 179] on div "To Do" at bounding box center [243, 184] width 30 height 22
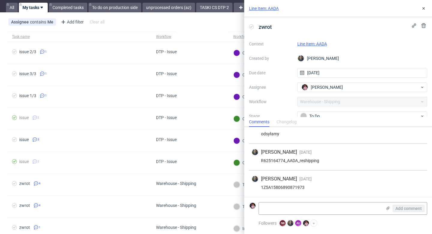
scroll to position [51, 0]
click at [319, 111] on div "To Do" at bounding box center [362, 116] width 130 height 10
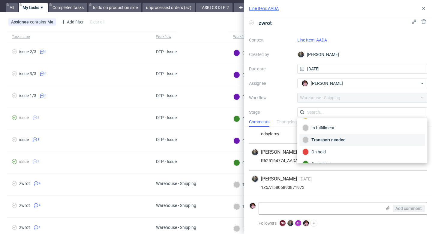
scroll to position [32, 0]
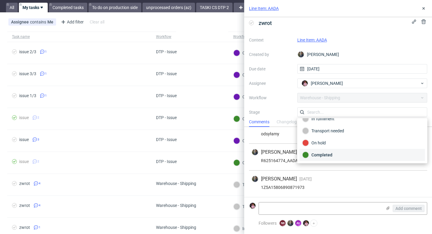
click at [326, 152] on div "Completed" at bounding box center [363, 154] width 120 height 7
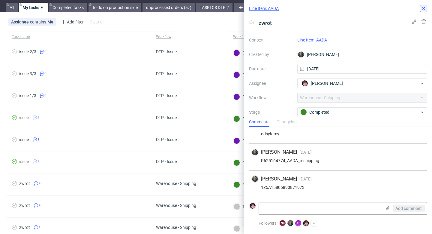
click at [426, 10] on icon at bounding box center [423, 8] width 5 height 5
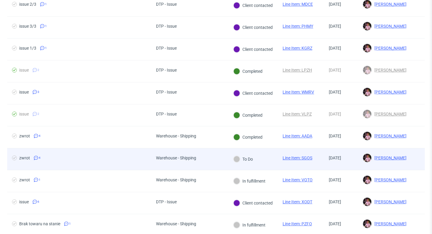
scroll to position [70, 0]
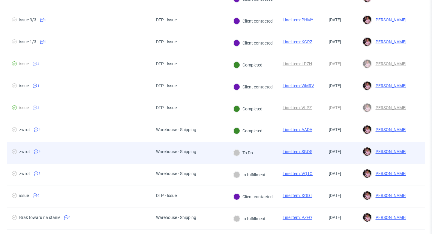
click at [225, 152] on div "Warehouse - Shipping" at bounding box center [189, 153] width 77 height 22
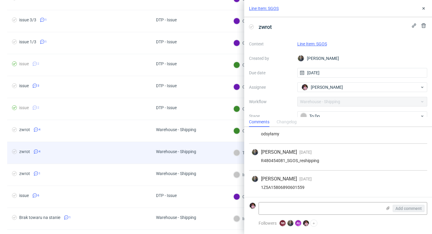
scroll to position [51, 0]
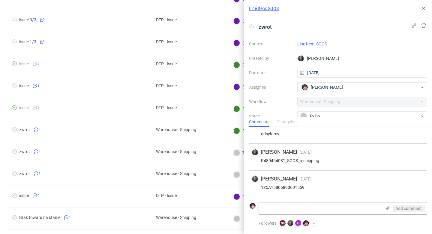
click at [315, 45] on link "Line Item: SGOS" at bounding box center [312, 43] width 30 height 5
click at [331, 113] on div "To Do" at bounding box center [359, 116] width 119 height 7
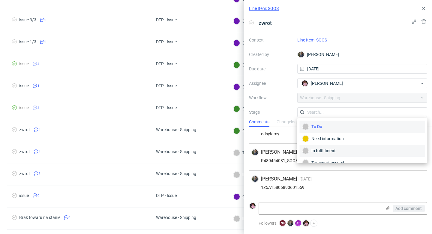
scroll to position [32, 0]
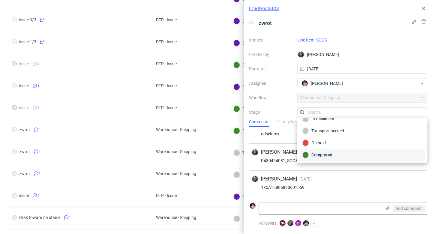
click at [336, 151] on div "Completed" at bounding box center [363, 154] width 120 height 7
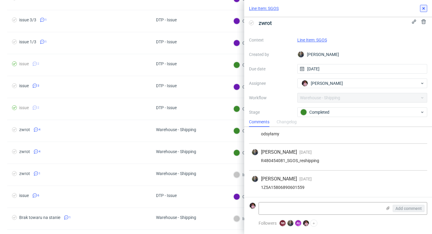
click at [427, 9] on div "Line Item: SGOS" at bounding box center [338, 8] width 188 height 17
click at [424, 7] on icon at bounding box center [423, 8] width 5 height 5
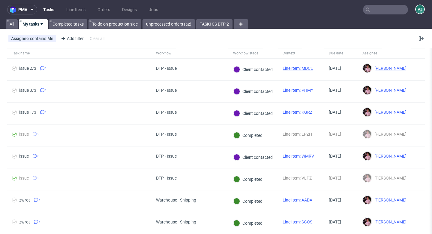
click at [385, 14] on input "text" at bounding box center [385, 10] width 45 height 10
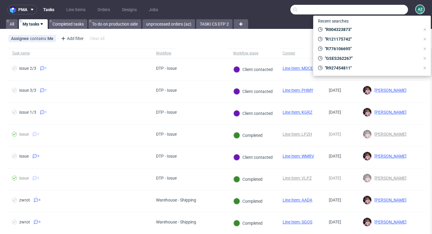
paste input "R558339889"
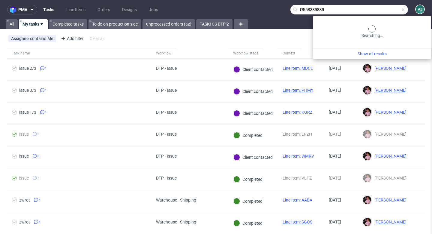
type input "R558339889"
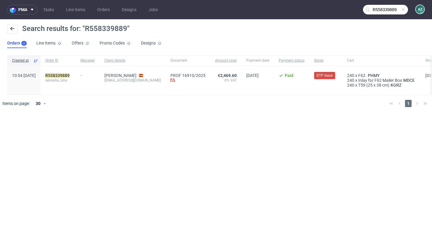
click at [76, 72] on div "R558339889 sensalia_labs" at bounding box center [58, 80] width 35 height 29
click at [70, 73] on mark "R558339889" at bounding box center [57, 75] width 24 height 5
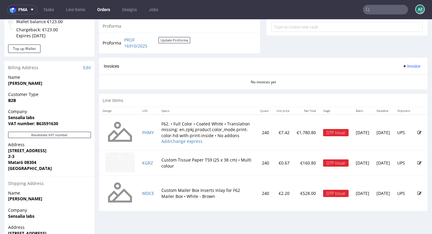
scroll to position [273, 0]
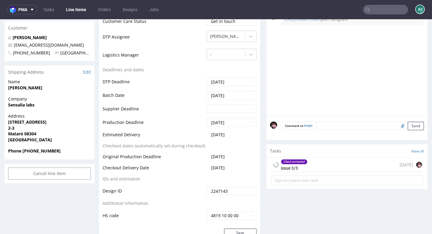
scroll to position [228, 0]
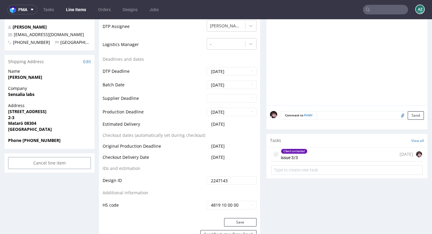
click at [317, 152] on div "Client contacted issue 3/3 4 days ago" at bounding box center [347, 154] width 152 height 14
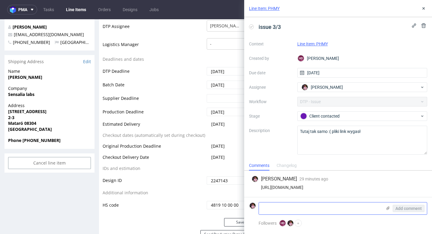
click at [285, 202] on textarea at bounding box center [320, 208] width 123 height 12
paste textarea "https://wetransfer.com/downloads/eb826b8a329ee92983575baa9091edb120250818082522…"
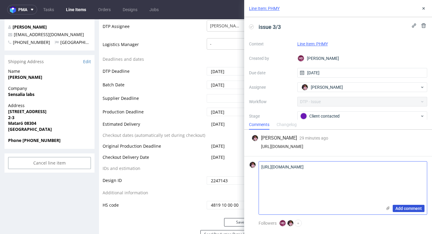
type textarea "https://wetransfer.com/downloads/eb826b8a329ee92983575baa9091edb120250818082522…"
click at [412, 207] on span "Add comment" at bounding box center [409, 208] width 26 height 4
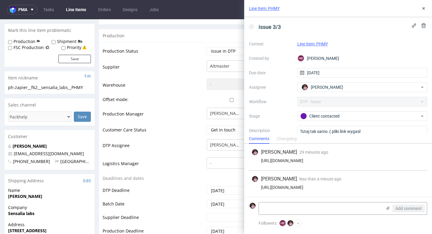
scroll to position [95, 0]
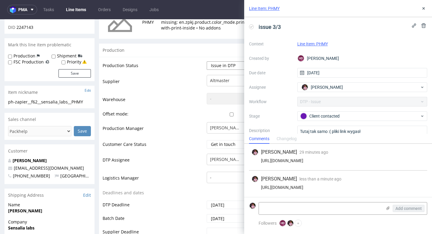
click at [219, 67] on select "Waiting for Artwork Waiting for Diecut Waiting for Mockup Waiting for DTP Waiti…" at bounding box center [232, 65] width 50 height 8
select select "back_for_dtp"
click at [207, 61] on select "Waiting for Artwork Waiting for Diecut Waiting for Mockup Waiting for DTP Waiti…" at bounding box center [232, 65] width 50 height 8
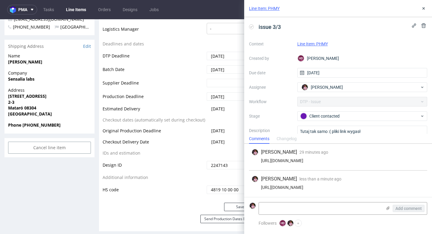
scroll to position [259, 0]
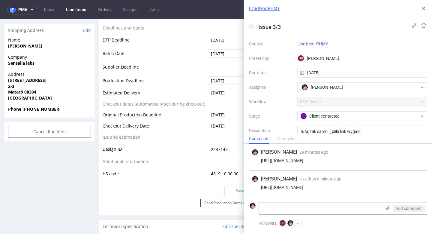
click at [227, 189] on button "Save" at bounding box center [240, 190] width 32 height 8
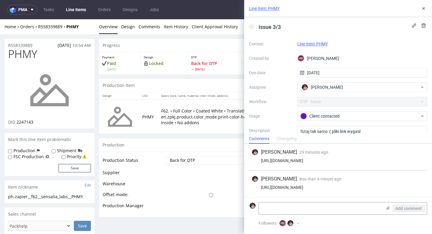
scroll to position [0, 0]
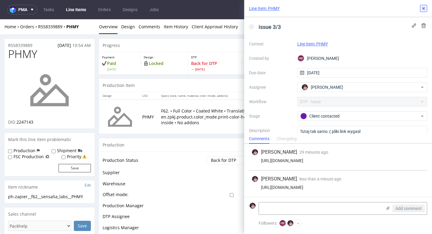
click at [422, 9] on icon at bounding box center [423, 8] width 5 height 5
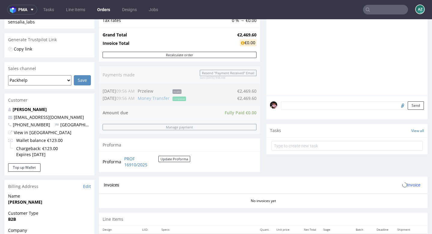
scroll to position [273, 0]
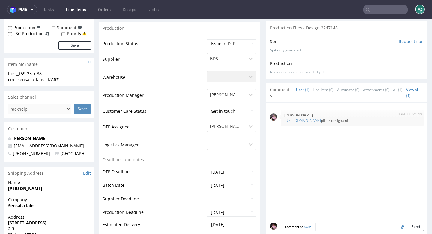
scroll to position [295, 0]
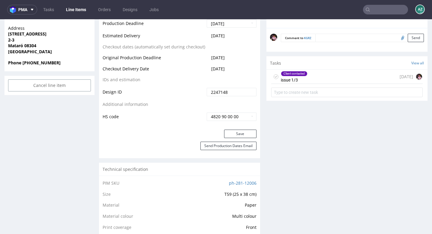
click at [314, 82] on div "Client contacted issue 1/3 4 days ago" at bounding box center [347, 77] width 152 height 14
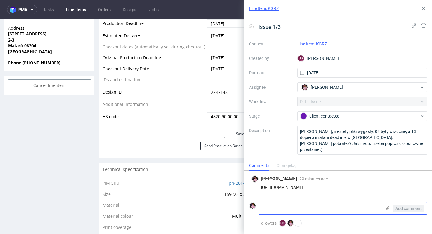
click at [298, 207] on textarea at bounding box center [320, 208] width 123 height 12
paste textarea "https://wetransfer.com/downloads/eb826b8a329ee92983575baa9091edb120250818082522…"
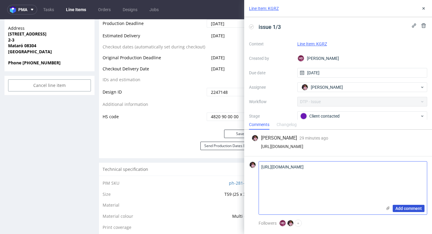
type textarea "https://wetransfer.com/downloads/eb826b8a329ee92983575baa9091edb120250818082522…"
click at [406, 210] on button "Add comment" at bounding box center [409, 207] width 32 height 7
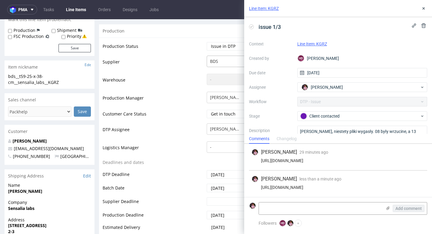
scroll to position [104, 0]
click at [228, 46] on select "Waiting for Artwork Waiting for Diecut Waiting for Mockup Waiting for DTP Waiti…" at bounding box center [232, 46] width 50 height 8
select select "back_for_dtp"
click at [207, 42] on select "Waiting for Artwork Waiting for Diecut Waiting for Mockup Waiting for DTP Waiti…" at bounding box center [232, 46] width 50 height 8
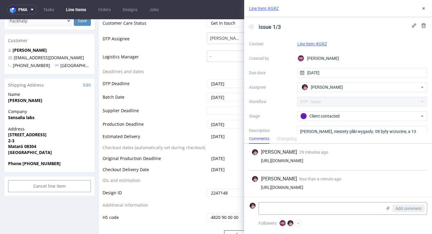
scroll to position [211, 0]
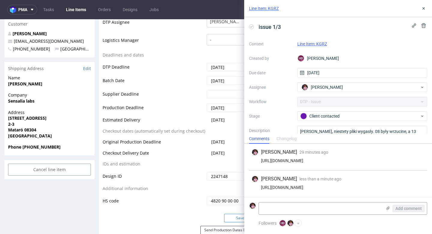
click at [230, 215] on button "Save" at bounding box center [240, 217] width 32 height 8
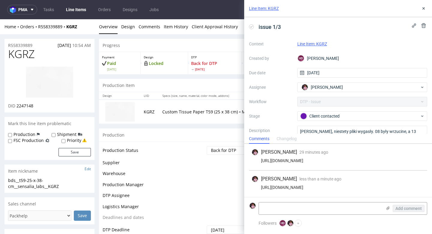
scroll to position [207, 0]
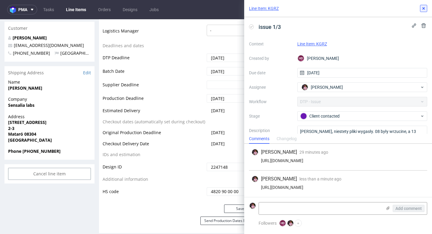
click at [423, 11] on icon at bounding box center [423, 8] width 5 height 5
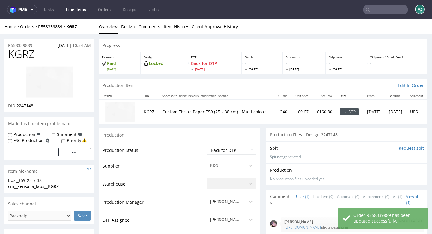
click at [44, 24] on div "Home Orders R558339889 KGRZ" at bounding box center [50, 27] width 90 height 6
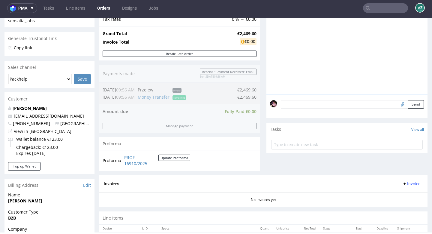
scroll to position [273, 0]
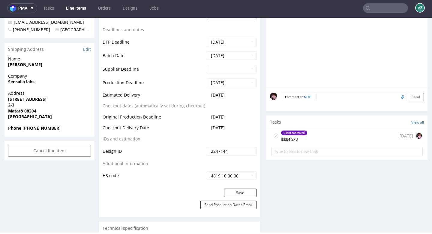
scroll to position [233, 0]
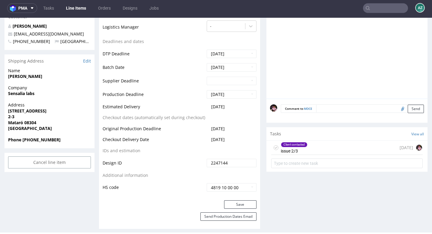
click at [334, 145] on div "Client contacted issue 2/3 4 days ago" at bounding box center [347, 147] width 152 height 14
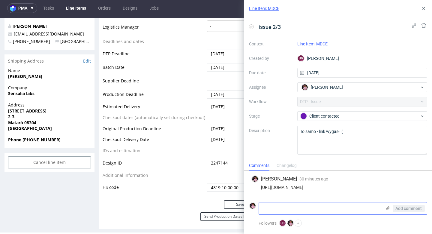
click at [293, 208] on textarea at bounding box center [320, 208] width 123 height 12
paste textarea "https://wetransfer.com/downloads/eb826b8a329ee92983575baa9091edb120250818082522…"
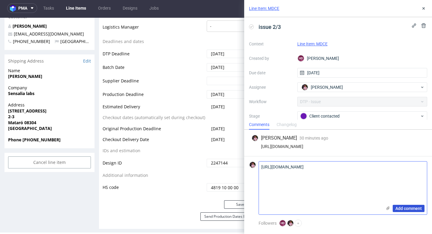
type textarea "https://wetransfer.com/downloads/eb826b8a329ee92983575baa9091edb120250818082522…"
click at [405, 209] on span "Add comment" at bounding box center [409, 208] width 26 height 4
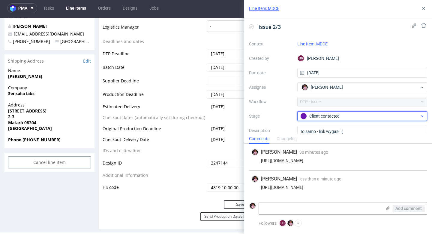
click at [349, 116] on div "Client contacted" at bounding box center [359, 116] width 119 height 7
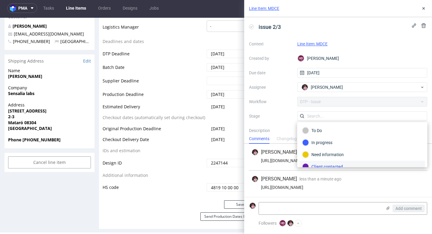
scroll to position [5, 0]
click at [382, 34] on div "issue 2/3 Context Line Item: MDCE Created by HD Hapka Dominika Due date 14/08/2…" at bounding box center [338, 75] width 188 height 116
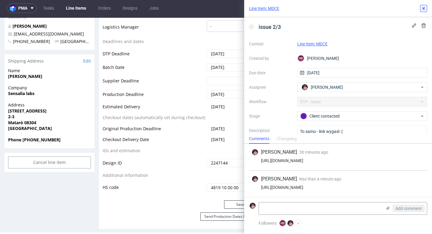
click at [421, 8] on button at bounding box center [423, 8] width 7 height 7
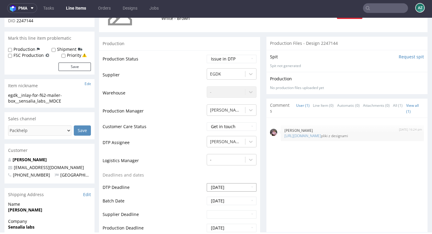
scroll to position [99, 0]
click at [231, 56] on select "Waiting for Artwork Waiting for Diecut Waiting for Mockup Waiting for DTP Waiti…" at bounding box center [232, 59] width 50 height 8
select select "back_for_dtp"
click at [207, 55] on select "Waiting for Artwork Waiting for Diecut Waiting for Mockup Waiting for DTP Waiti…" at bounding box center [232, 59] width 50 height 8
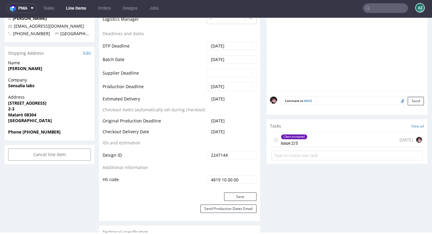
scroll to position [257, 0]
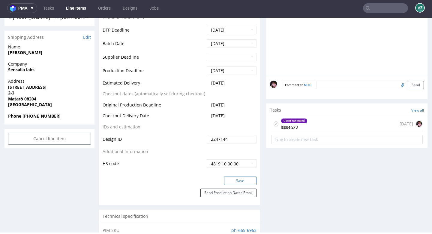
click at [237, 180] on button "Save" at bounding box center [240, 180] width 32 height 8
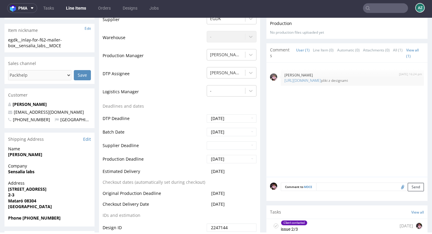
scroll to position [0, 0]
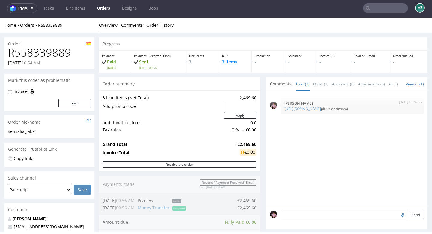
click at [52, 53] on h1 "R558339889" at bounding box center [49, 53] width 83 height 12
copy h1 "R558339889"
